Goal: Information Seeking & Learning: Learn about a topic

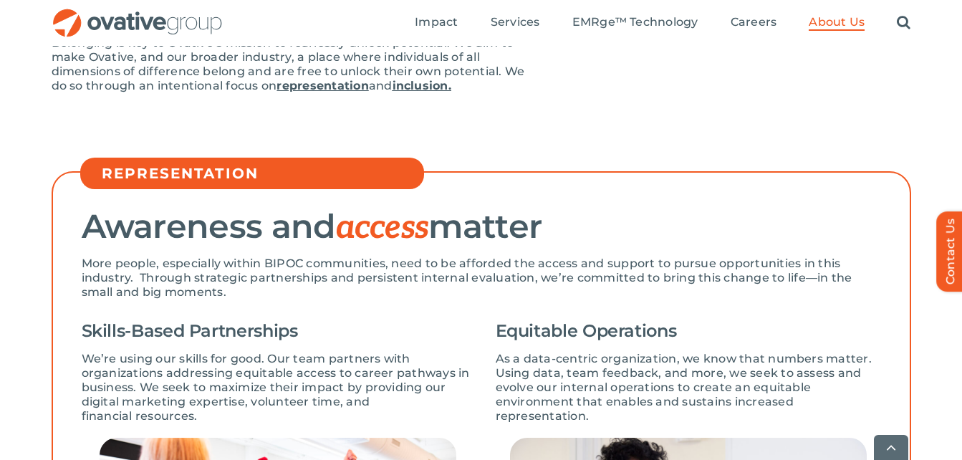
scroll to position [344, 0]
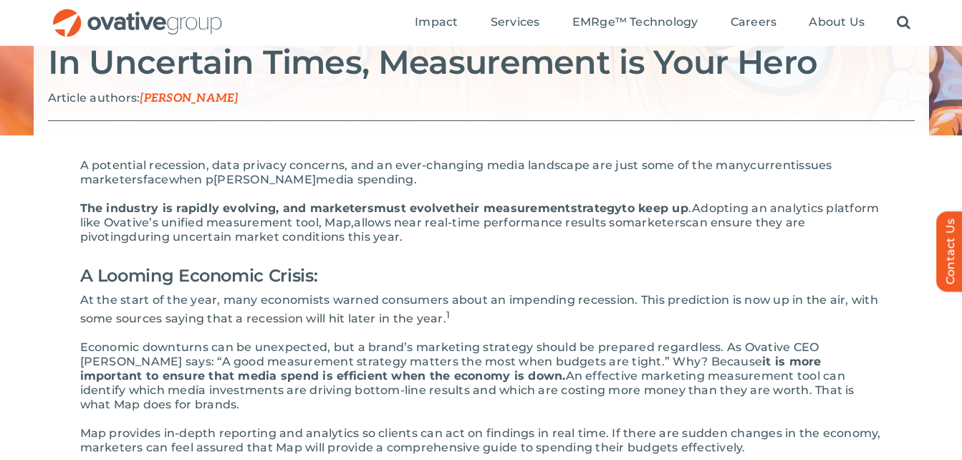
scroll to position [112, 0]
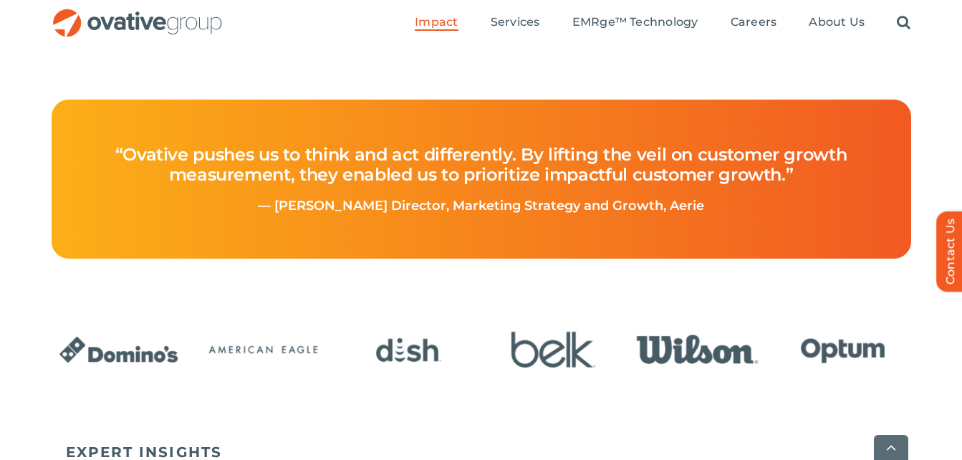
scroll to position [621, 0]
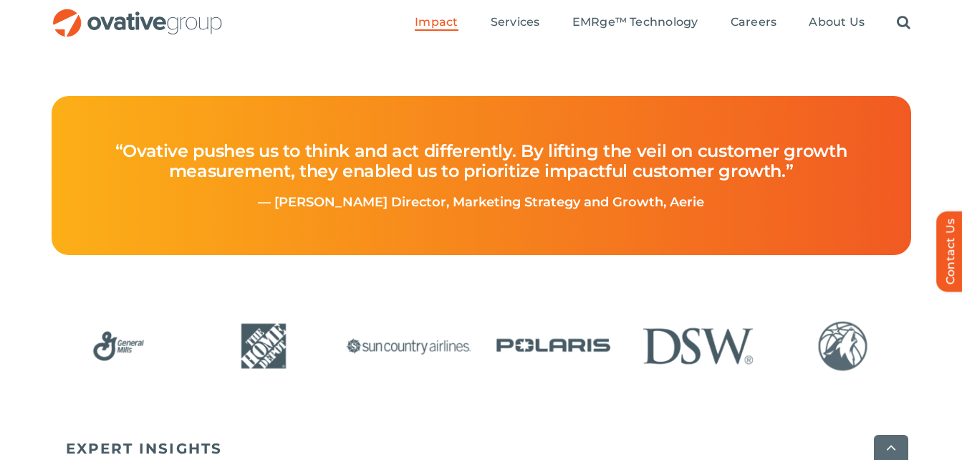
click at [712, 352] on div at bounding box center [481, 347] width 859 height 70
click at [715, 354] on img "11 / 24" at bounding box center [697, 346] width 135 height 56
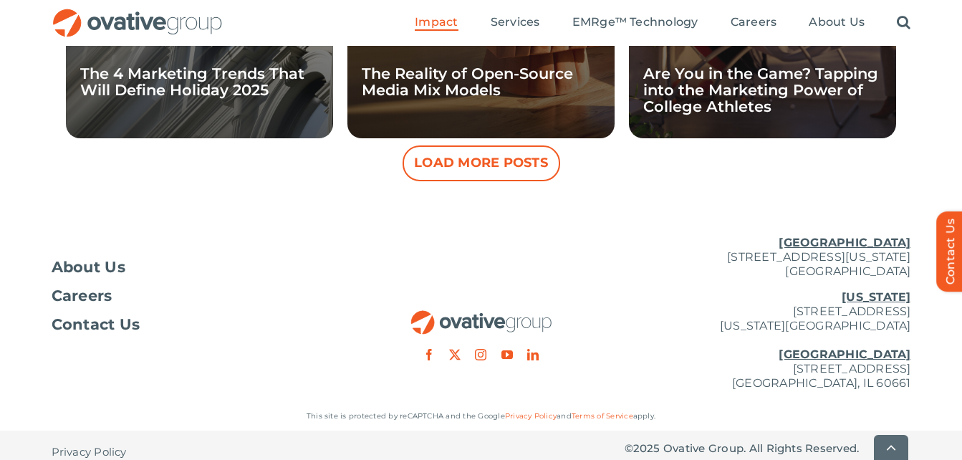
scroll to position [1597, 0]
